Goal: Task Accomplishment & Management: Manage account settings

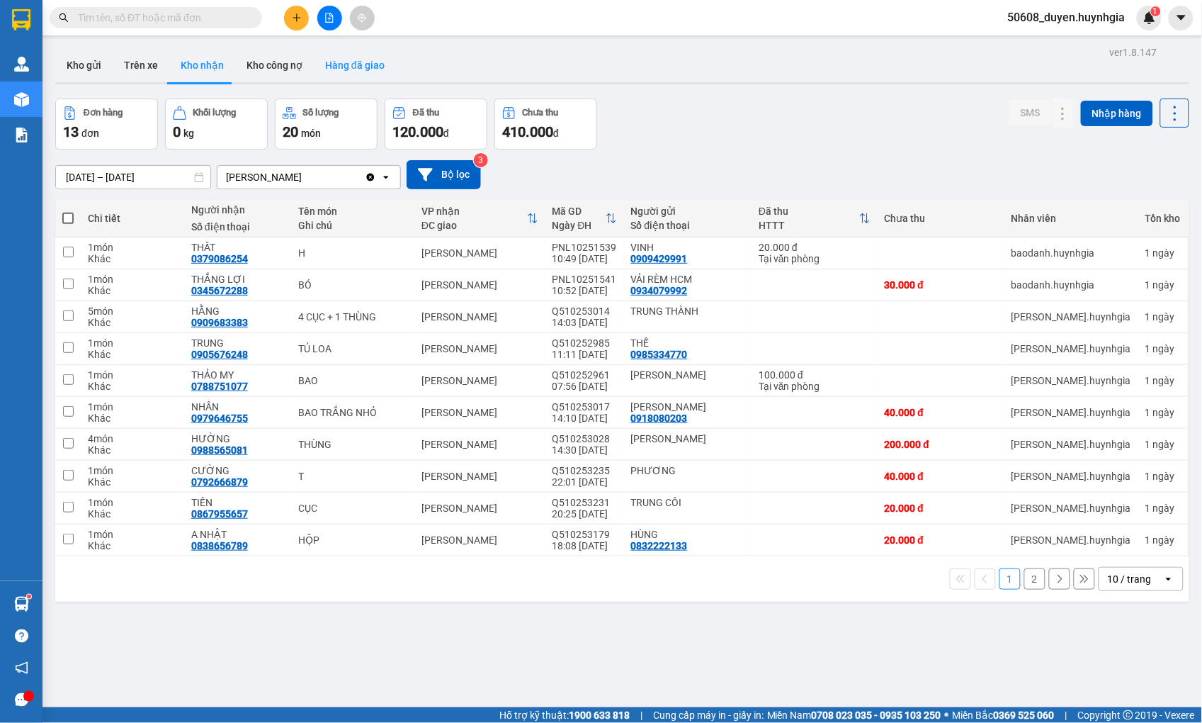
click at [366, 69] on button "Hàng đã giao" at bounding box center [355, 65] width 82 height 34
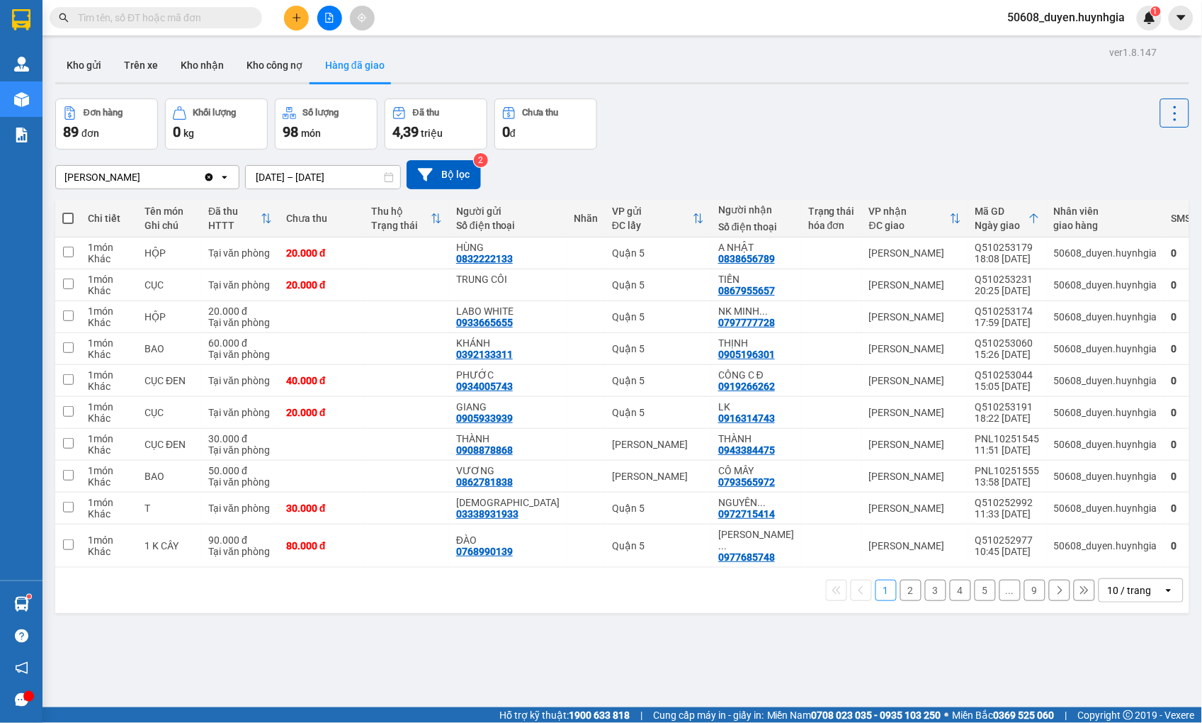
click at [901, 584] on button "2" at bounding box center [911, 590] width 21 height 21
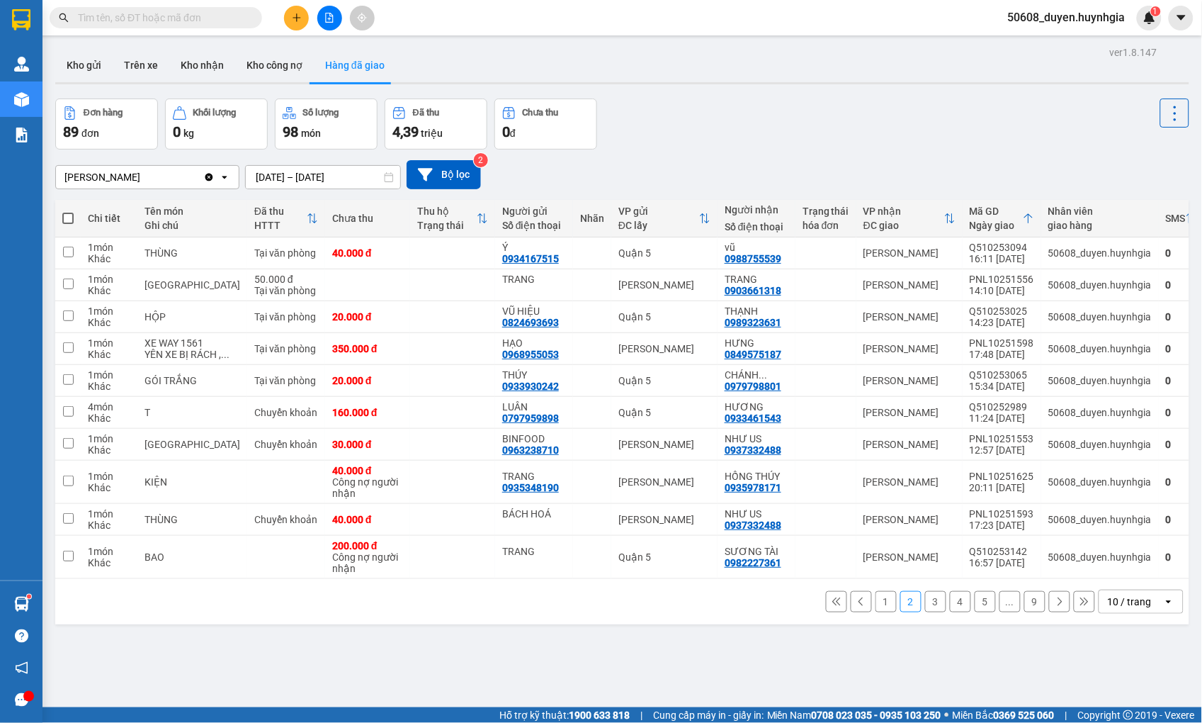
click at [925, 612] on button "3" at bounding box center [935, 601] width 21 height 21
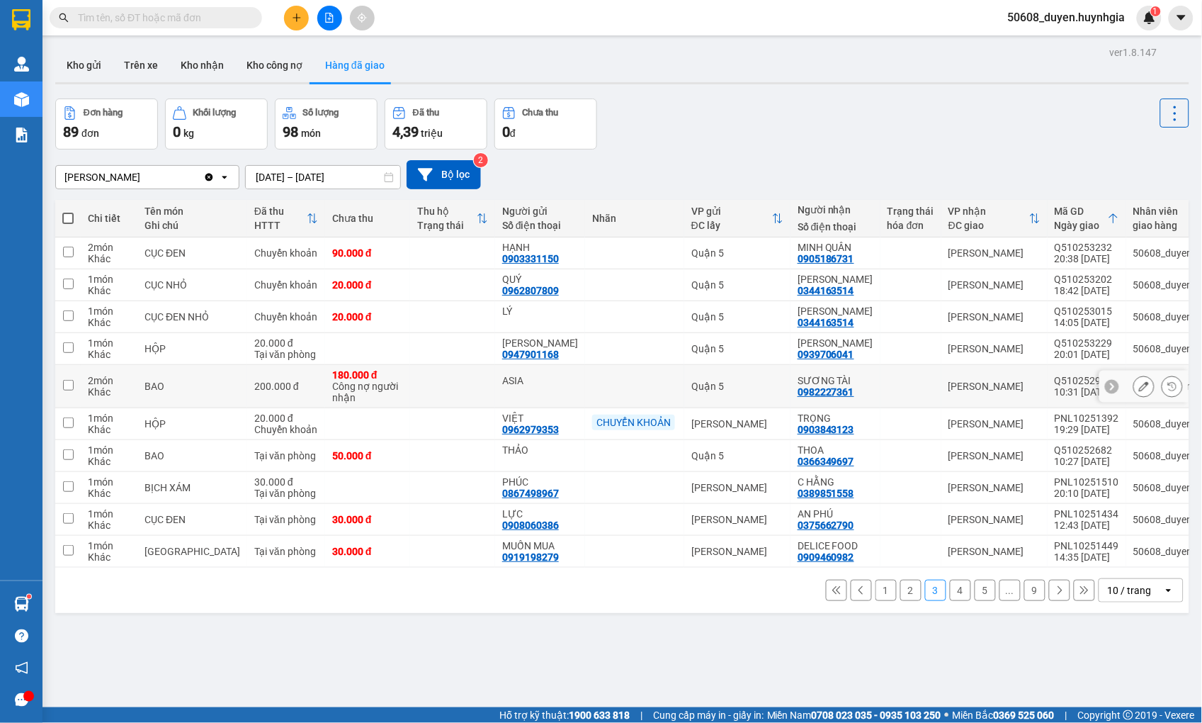
click at [502, 381] on div "ASIA" at bounding box center [540, 380] width 76 height 11
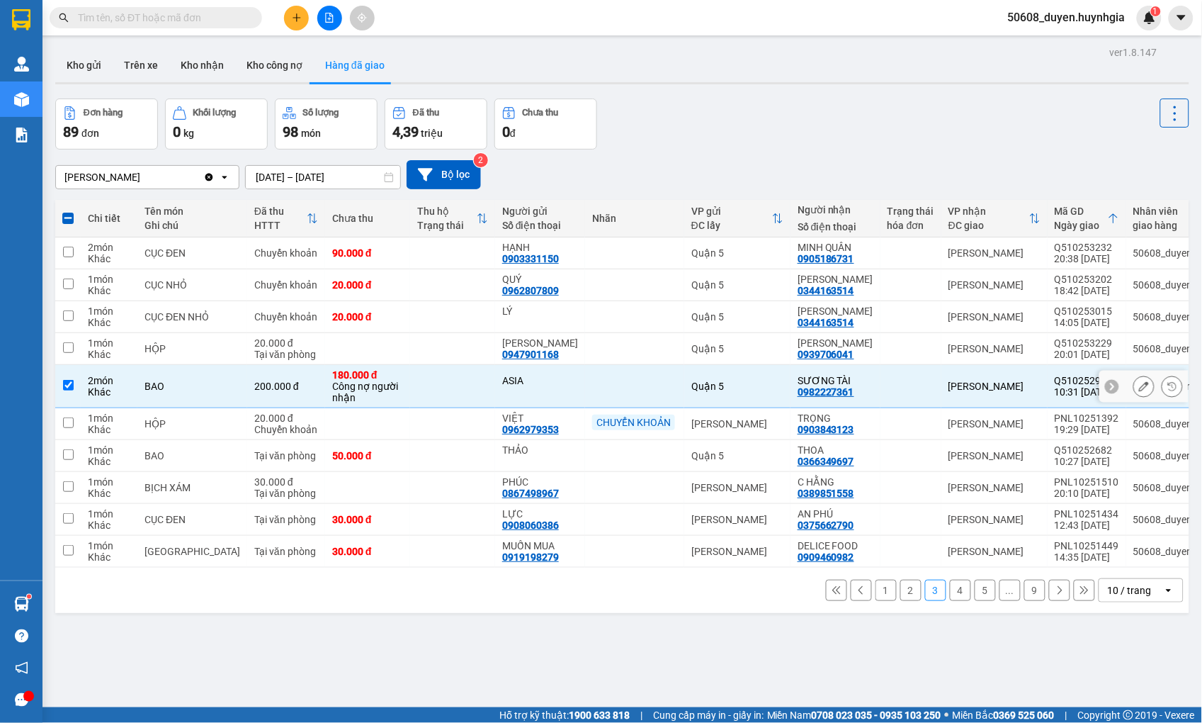
click at [64, 383] on input "checkbox" at bounding box center [68, 385] width 11 height 11
checkbox input "false"
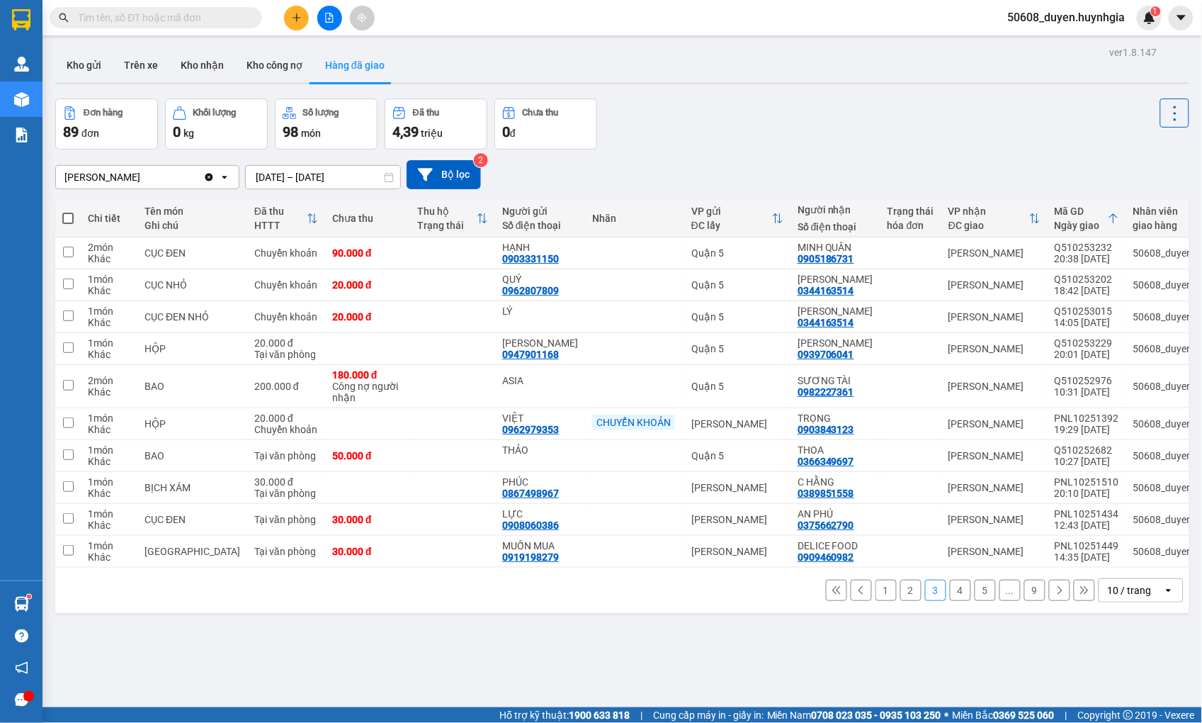
click at [605, 172] on div "Cam Đức Clear value open [DATE] – [DATE] Press the down arrow key to interact w…" at bounding box center [622, 174] width 1134 height 29
click at [901, 595] on button "2" at bounding box center [911, 590] width 21 height 21
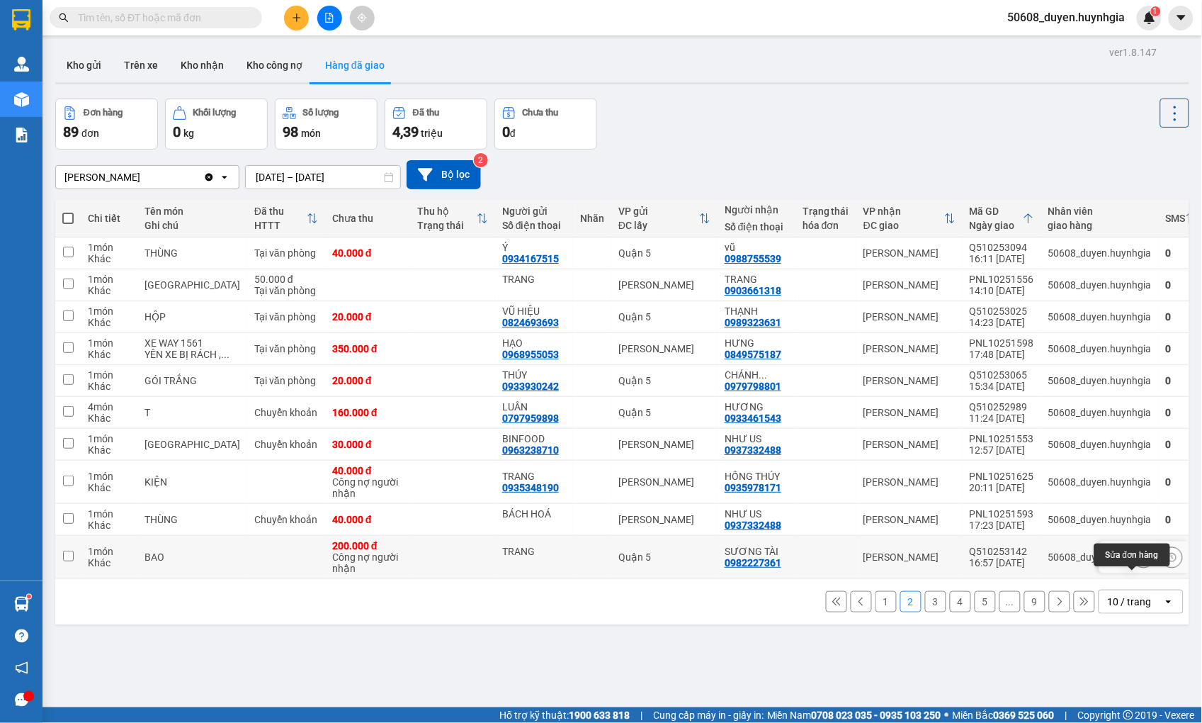
click at [1134, 570] on button at bounding box center [1144, 557] width 20 height 25
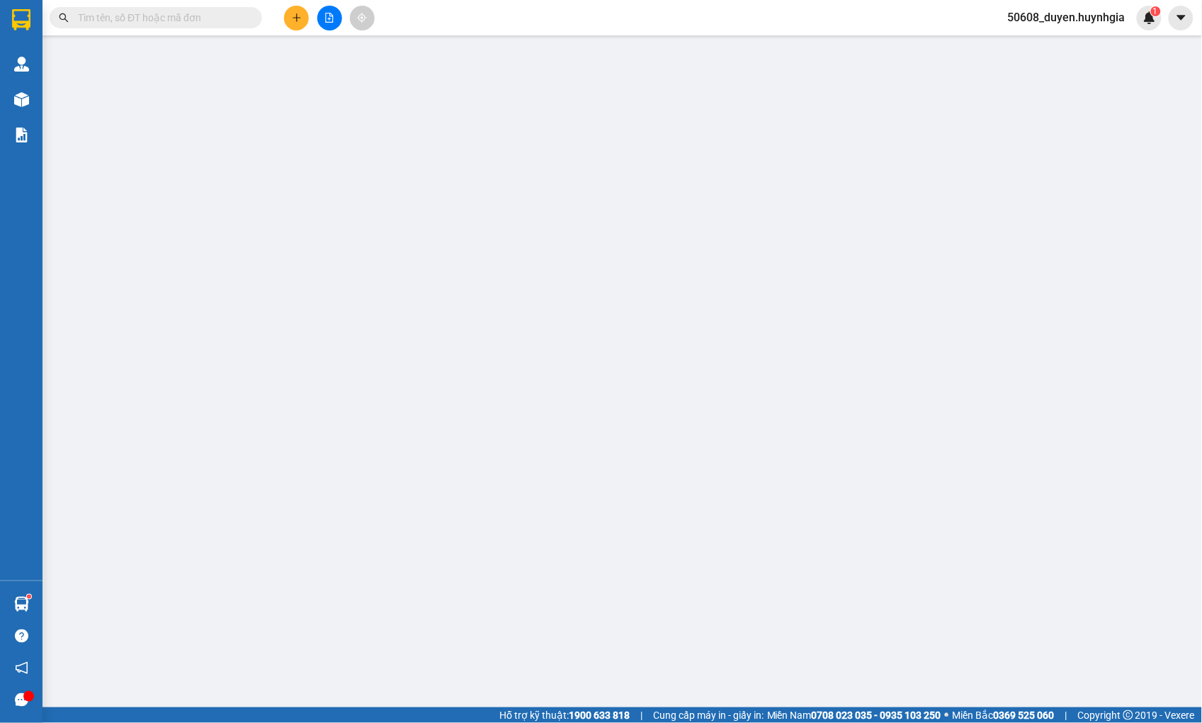
type input "TRANG"
type input "0982227361"
type input "SƯƠNG TÀI"
type input "200.000"
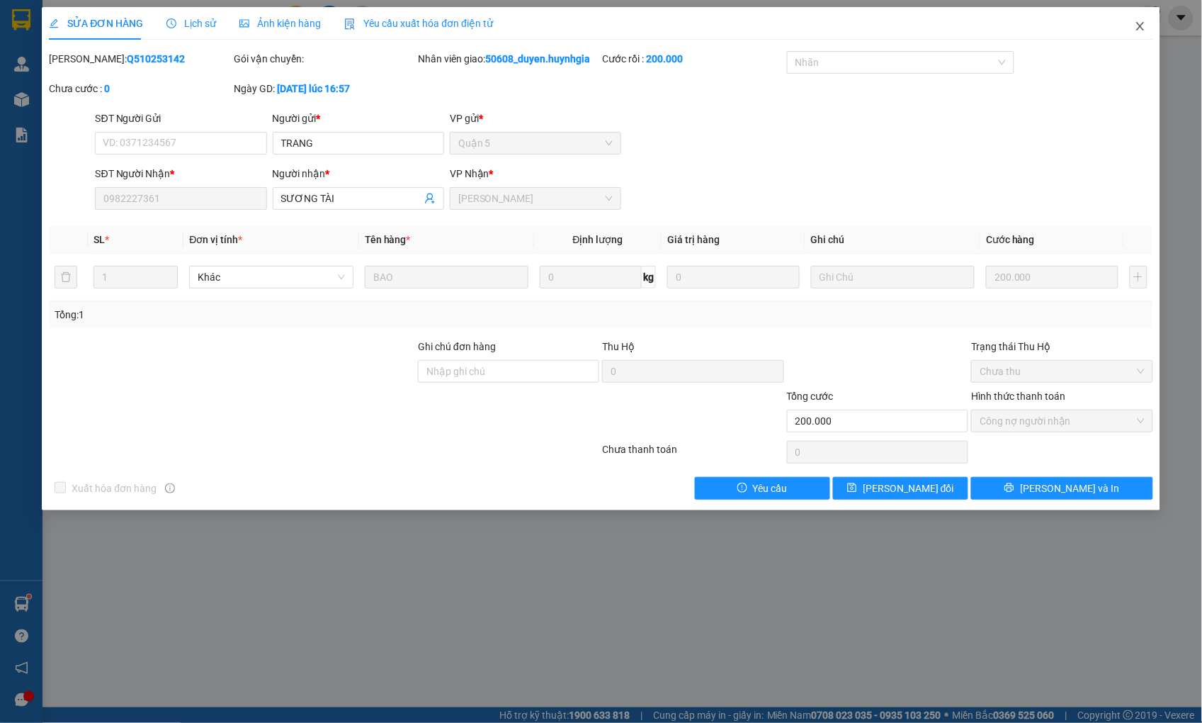
click at [1143, 23] on icon "close" at bounding box center [1140, 26] width 11 height 11
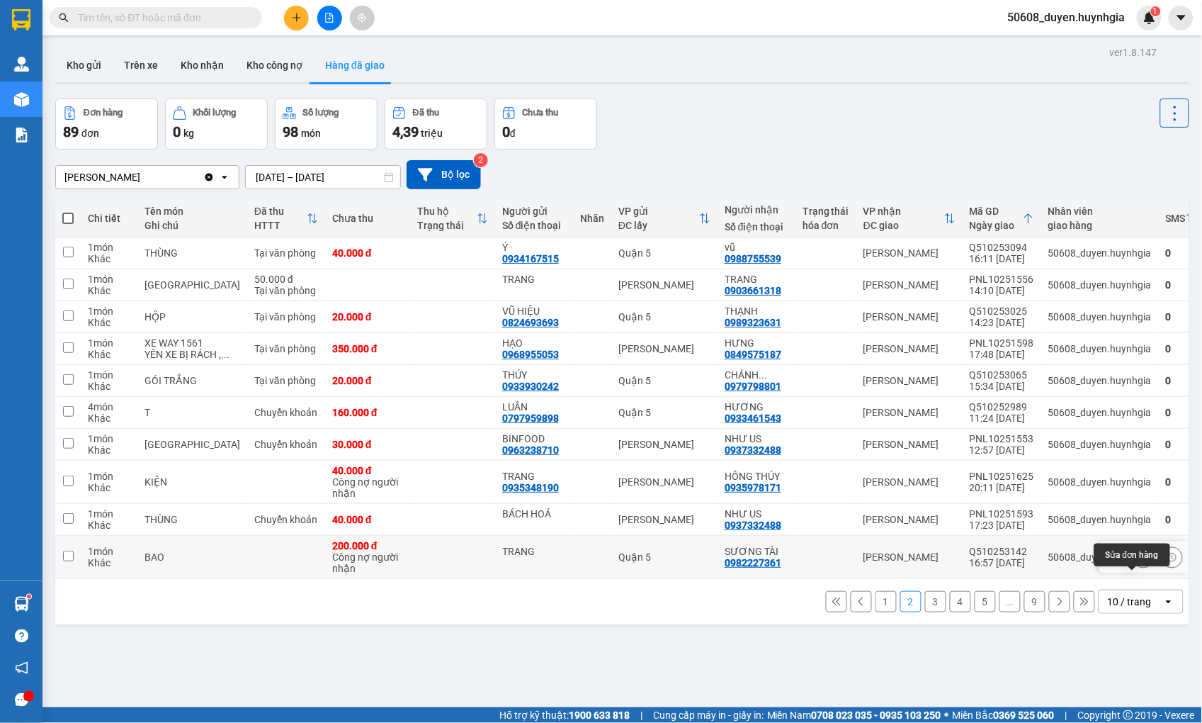
click at [1139, 562] on icon at bounding box center [1144, 557] width 10 height 10
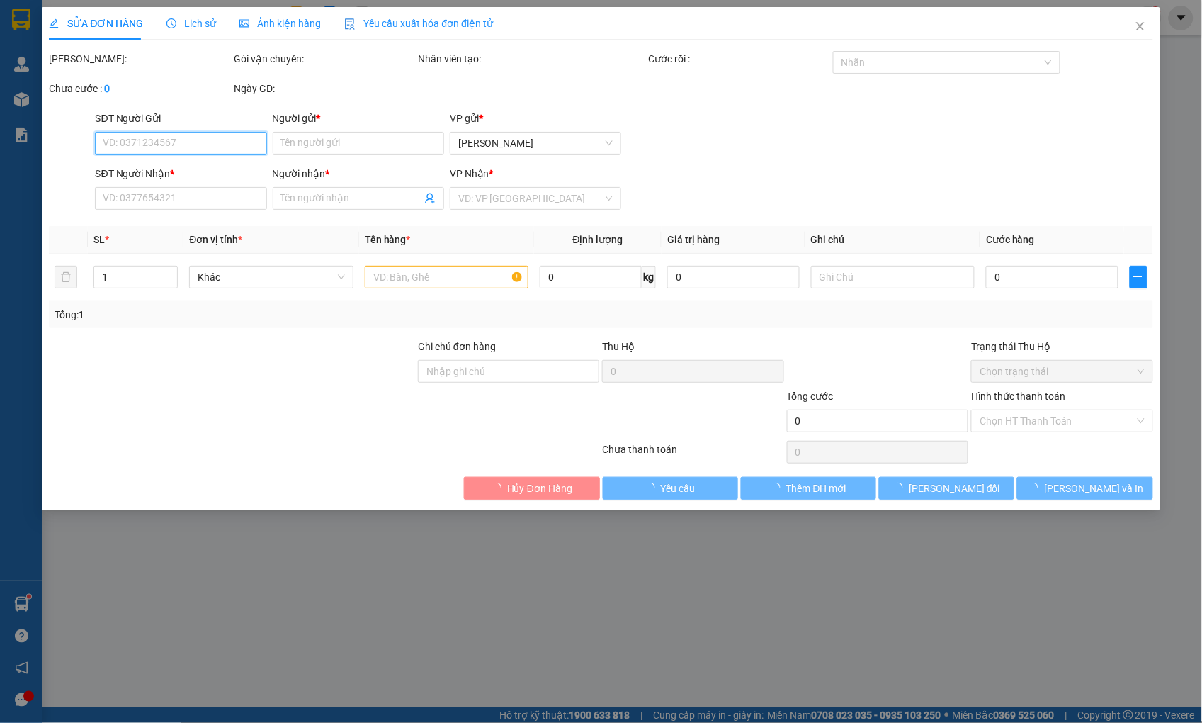
type input "TRANG"
type input "0982227361"
type input "SƯƠNG TÀI"
type input "200.000"
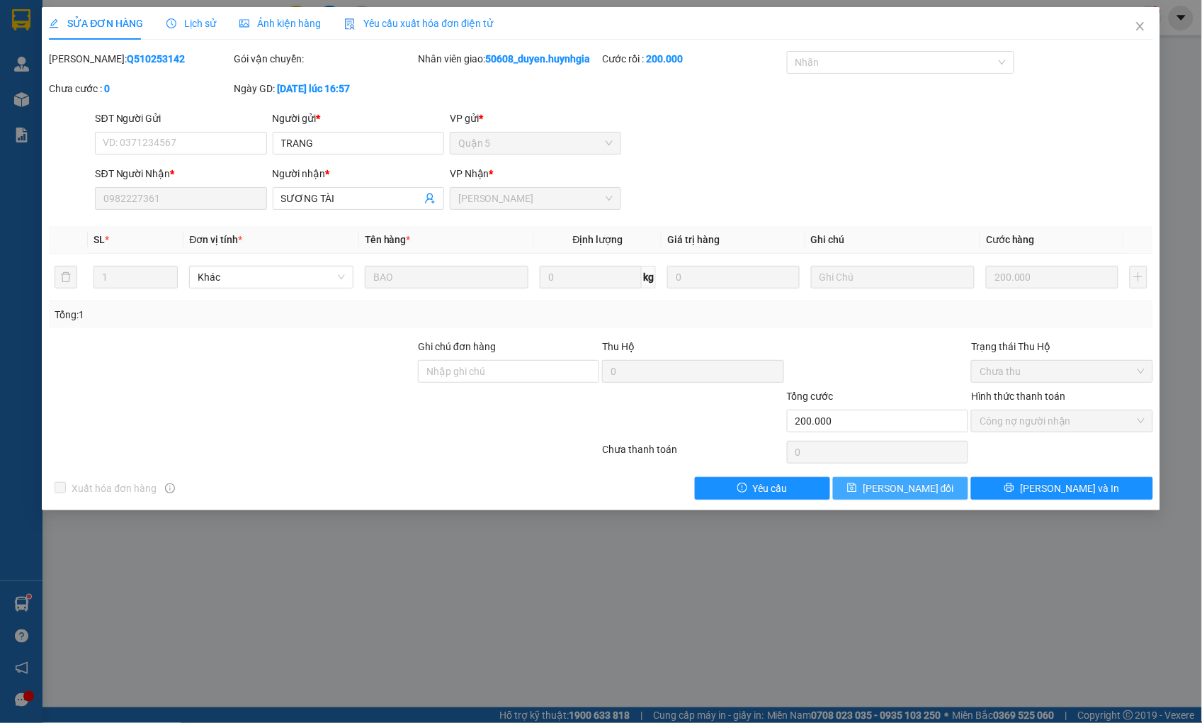
click at [929, 489] on span "[PERSON_NAME] đổi" at bounding box center [908, 488] width 91 height 16
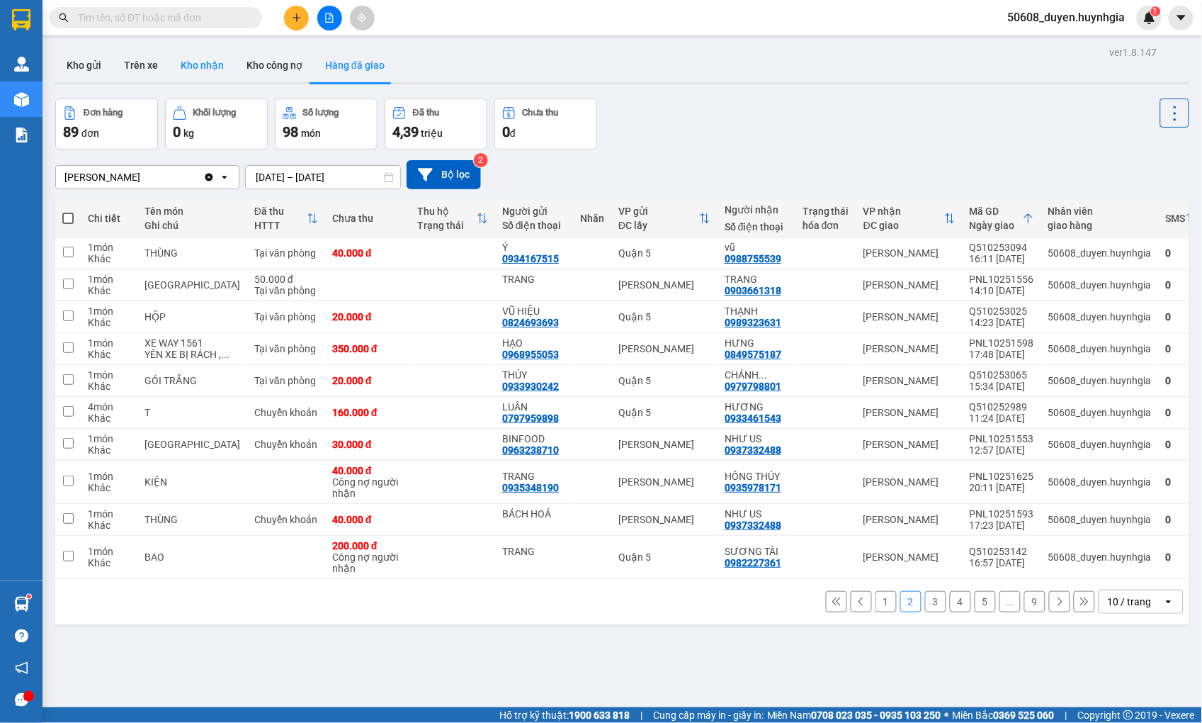
click at [204, 54] on button "Kho nhận" at bounding box center [202, 65] width 66 height 34
